Goal: Check status: Check status

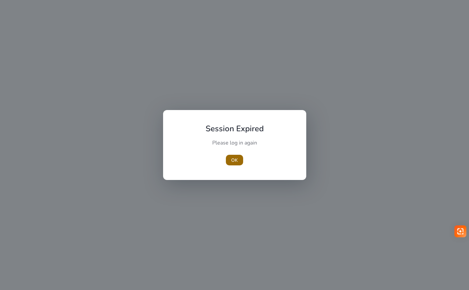
click at [233, 158] on span "OK" at bounding box center [234, 160] width 7 height 7
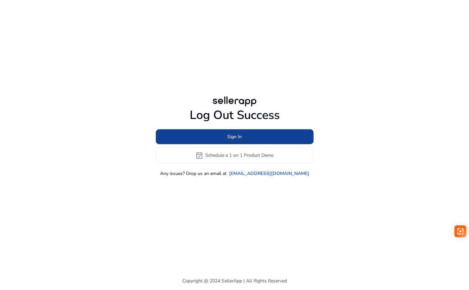
click at [231, 136] on span "Sign In" at bounding box center [234, 136] width 15 height 7
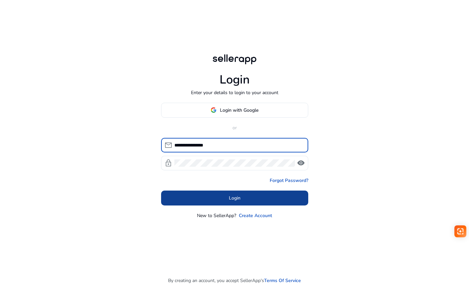
click at [232, 201] on span "Login" at bounding box center [235, 198] width 12 height 7
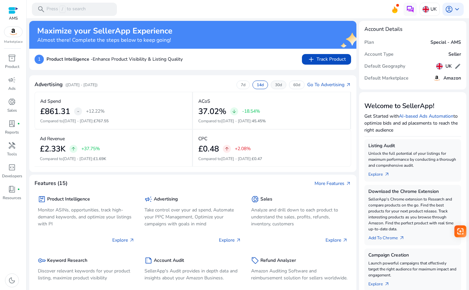
click at [271, 86] on div "30d" at bounding box center [278, 85] width 16 height 9
click at [275, 87] on p "30d" at bounding box center [278, 84] width 7 height 5
click at [293, 86] on p "60d" at bounding box center [296, 84] width 7 height 5
click at [257, 84] on p "14d" at bounding box center [260, 84] width 7 height 5
click at [241, 84] on p "7d" at bounding box center [243, 84] width 5 height 5
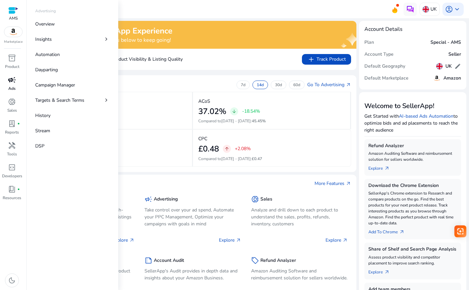
click at [9, 80] on span "campaign" at bounding box center [12, 80] width 8 height 8
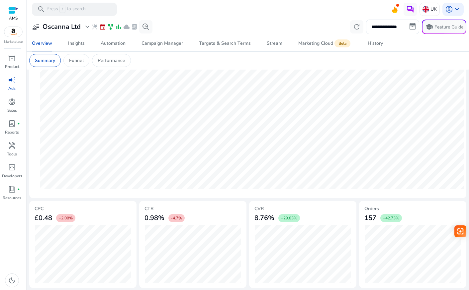
scroll to position [163, 0]
